Goal: Transaction & Acquisition: Book appointment/travel/reservation

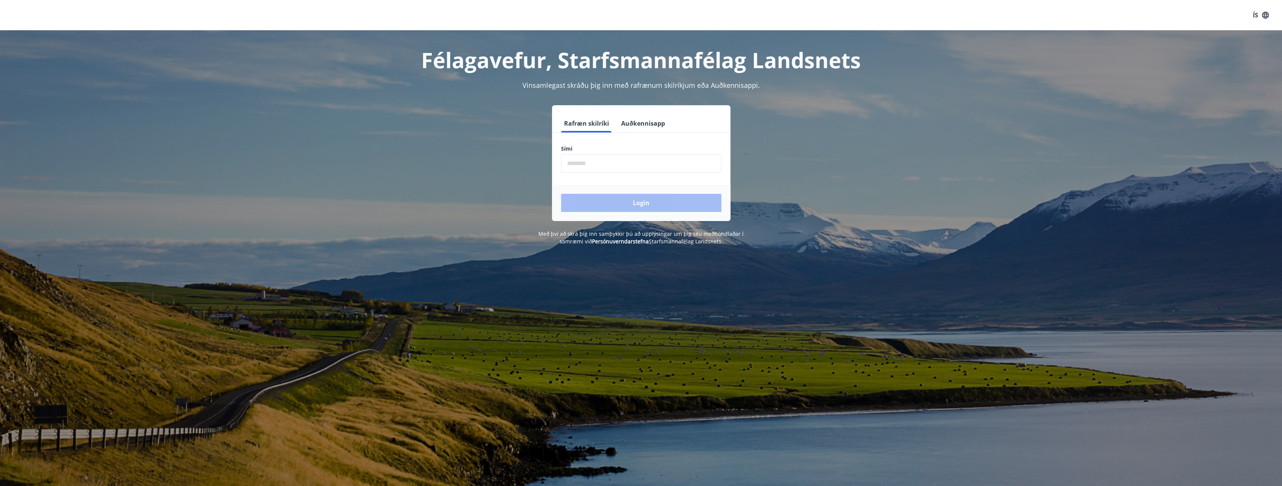
click at [607, 163] on input "phone" at bounding box center [641, 163] width 160 height 19
type input "********"
click at [609, 197] on button "Login" at bounding box center [641, 203] width 160 height 18
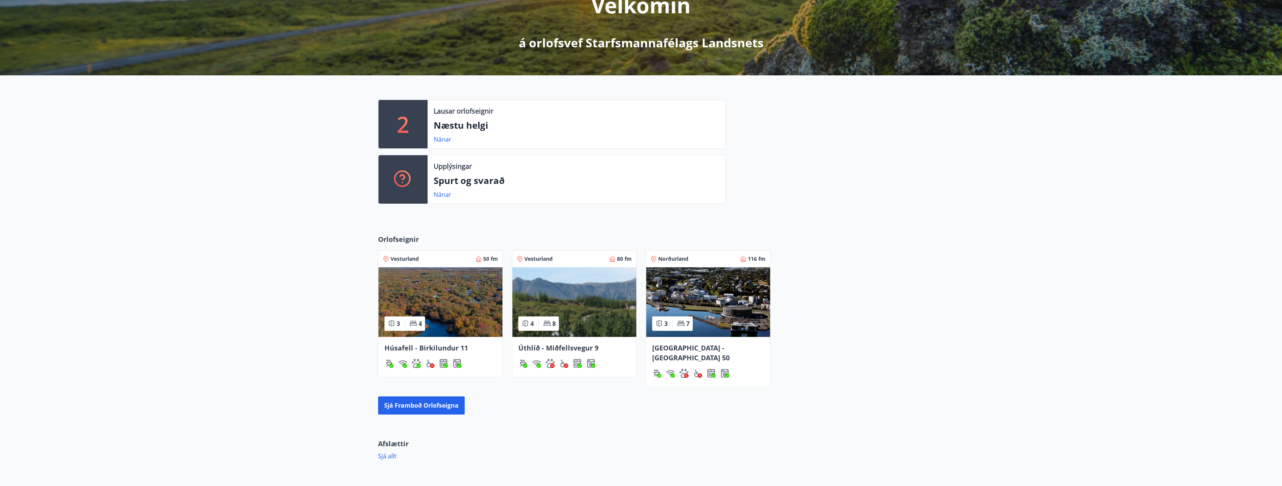
scroll to position [151, 0]
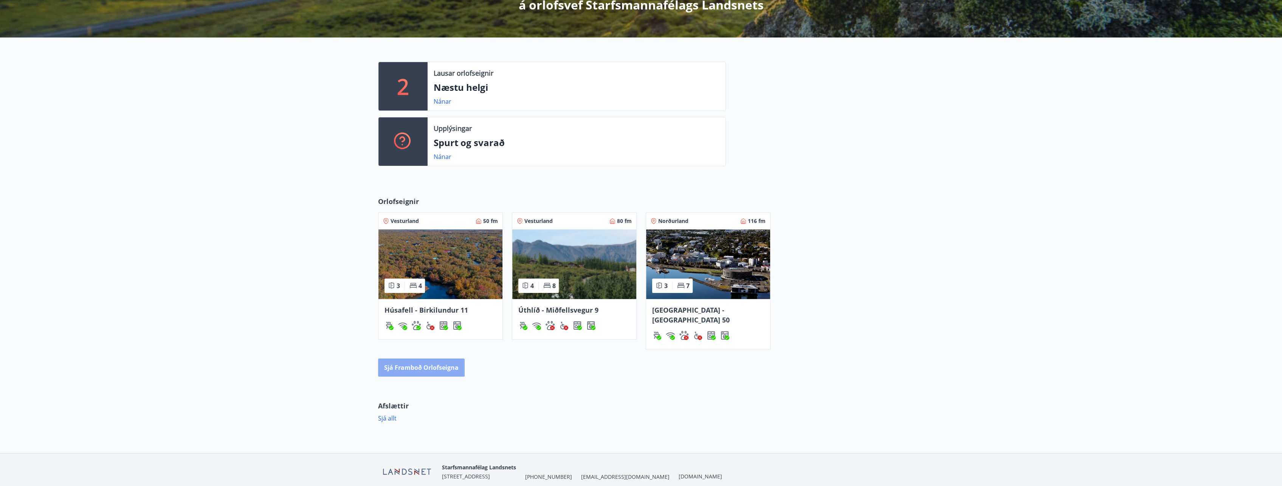
click at [425, 360] on button "Sjá framboð orlofseigna" at bounding box center [421, 367] width 87 height 18
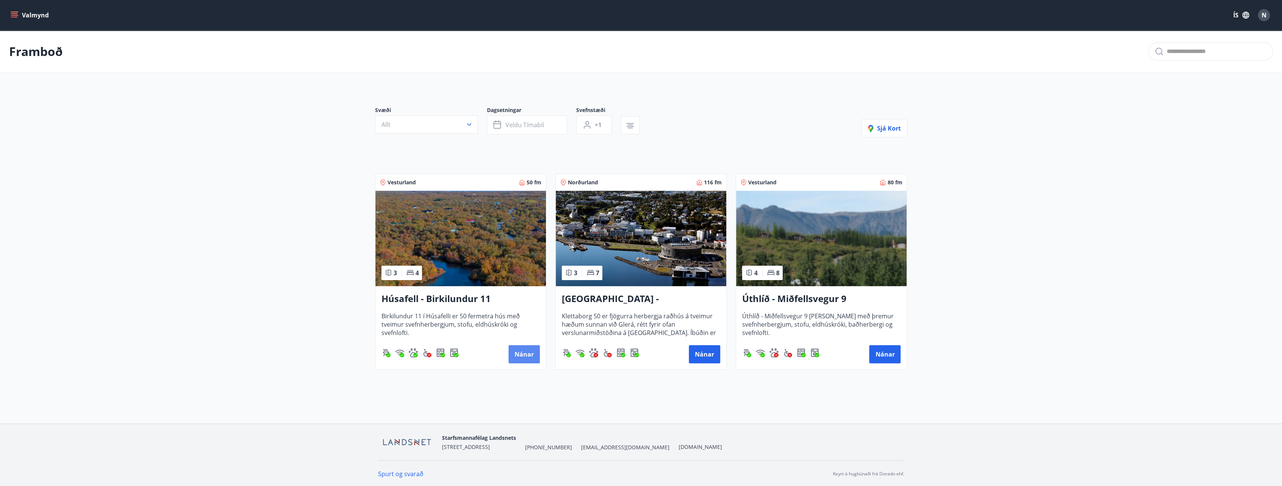
drag, startPoint x: 510, startPoint y: 349, endPoint x: 513, endPoint y: 352, distance: 4.6
drag, startPoint x: 513, startPoint y: 352, endPoint x: 516, endPoint y: 356, distance: 4.6
click at [516, 356] on button "Nánar" at bounding box center [524, 354] width 31 height 18
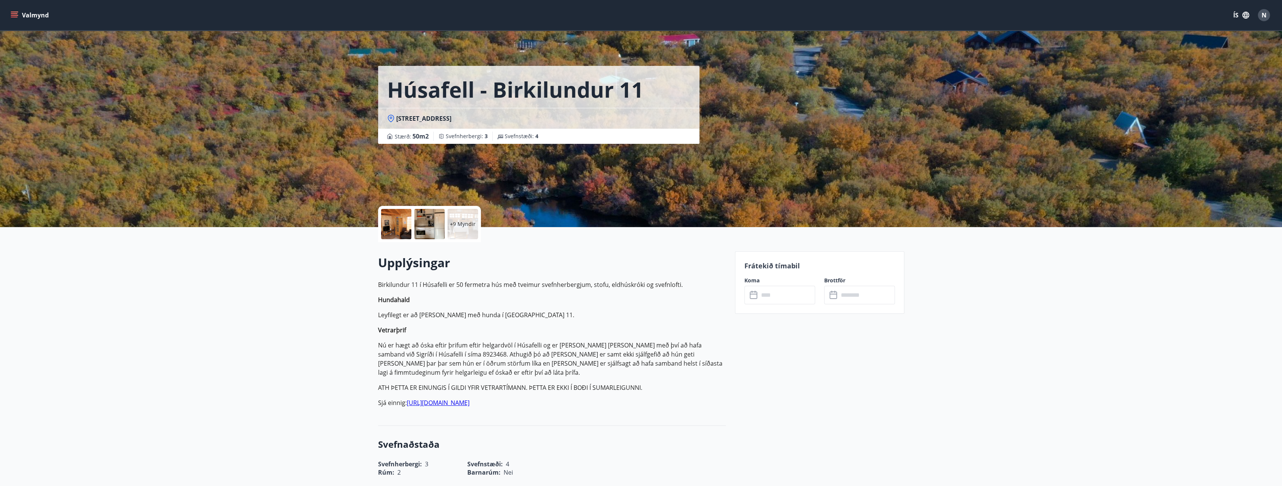
click at [459, 224] on p "+9 Myndir" at bounding box center [463, 224] width 26 height 8
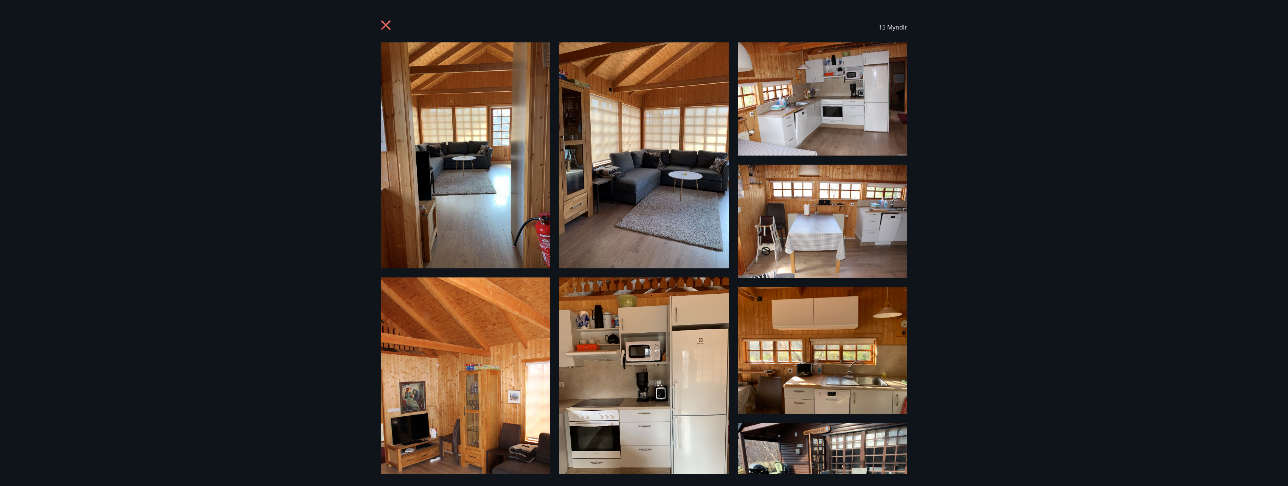
click at [484, 184] on img at bounding box center [465, 155] width 169 height 226
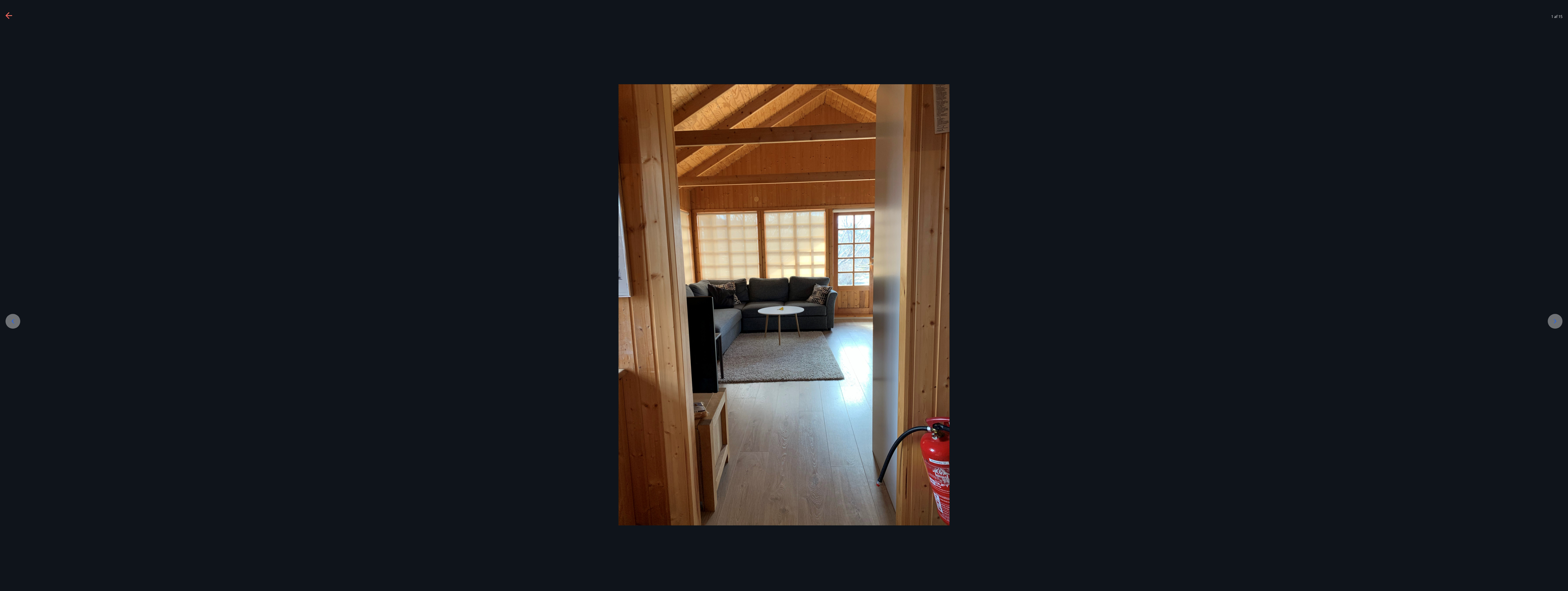
click at [784, 264] on div at bounding box center [784, 304] width 1568 height 441
click at [784, 295] on div at bounding box center [784, 304] width 1568 height 441
click at [784, 295] on div at bounding box center [1555, 321] width 15 height 15
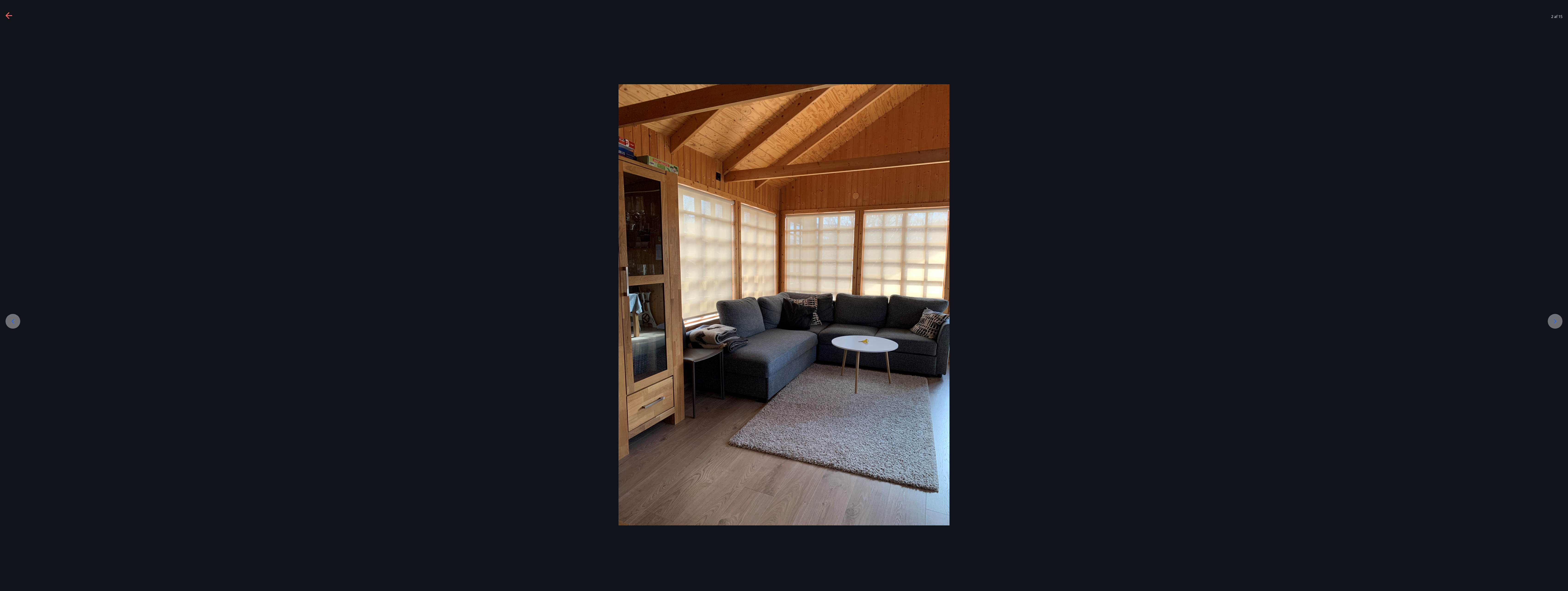
click at [784, 295] on icon at bounding box center [1555, 321] width 7 height 7
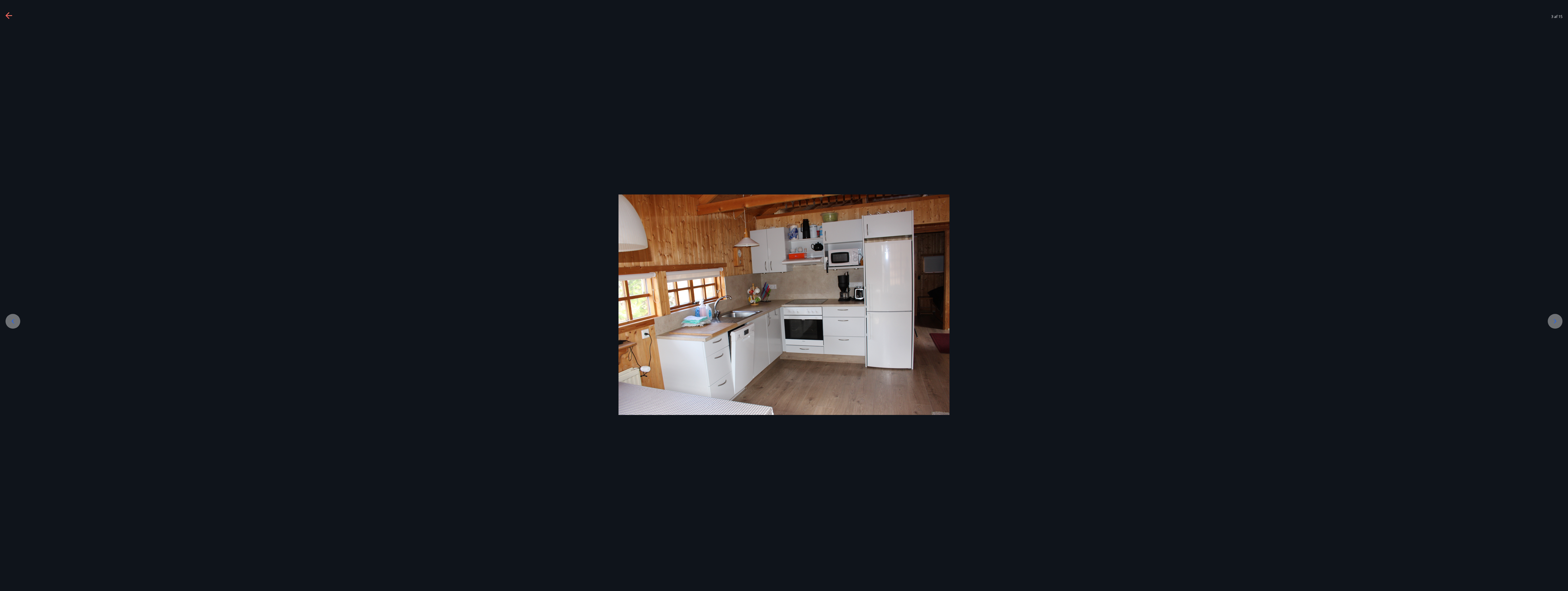
click at [784, 295] on icon at bounding box center [1555, 321] width 7 height 7
